Goal: Transaction & Acquisition: Purchase product/service

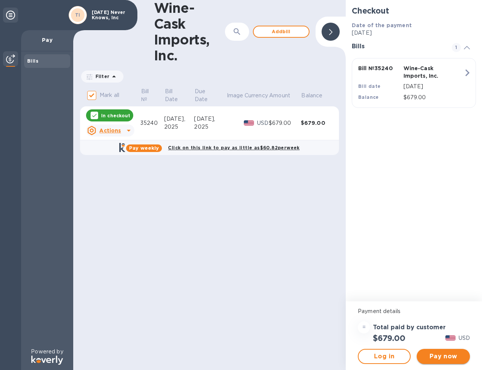
click at [433, 357] on span "Pay now" at bounding box center [443, 356] width 41 height 9
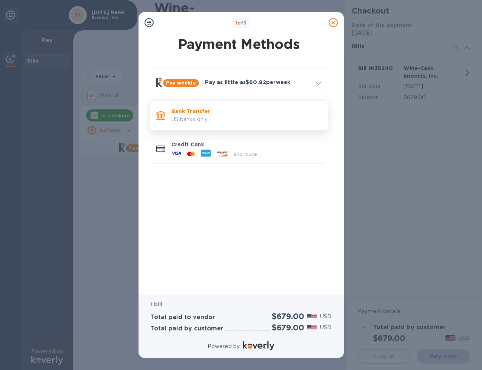
click at [240, 116] on p "US banks only." at bounding box center [246, 120] width 150 height 8
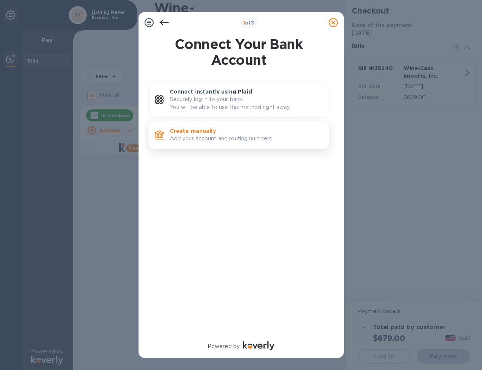
click at [226, 128] on p "Create manually" at bounding box center [246, 131] width 153 height 8
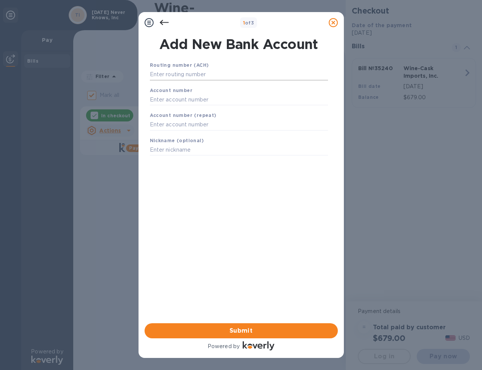
click at [199, 78] on input "text" at bounding box center [239, 74] width 178 height 11
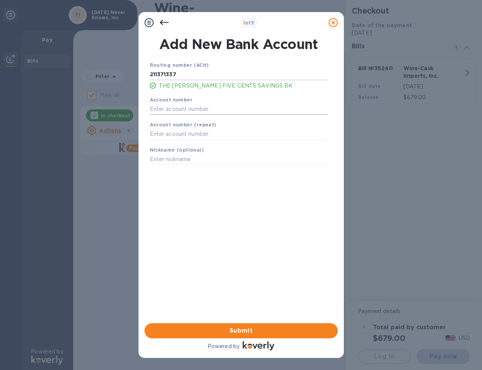
type input "211371337"
click at [203, 111] on input "text" at bounding box center [239, 108] width 178 height 11
type input "4808482"
click at [191, 134] on input "text" at bounding box center [239, 134] width 178 height 11
type input "4808482"
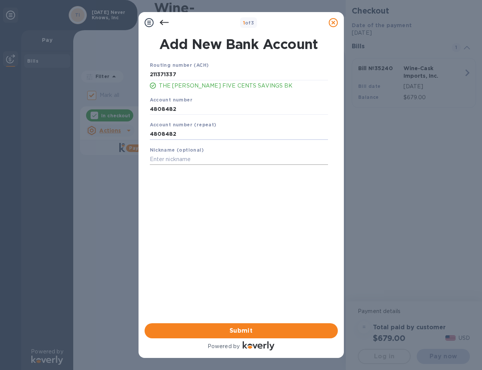
click at [191, 165] on input "text" at bounding box center [239, 159] width 178 height 11
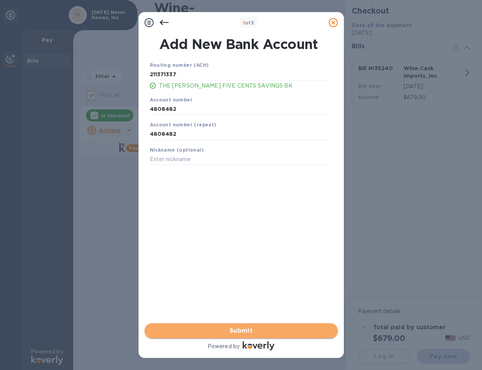
click at [200, 330] on span "Submit" at bounding box center [241, 331] width 181 height 9
